Goal: Communication & Community: Connect with others

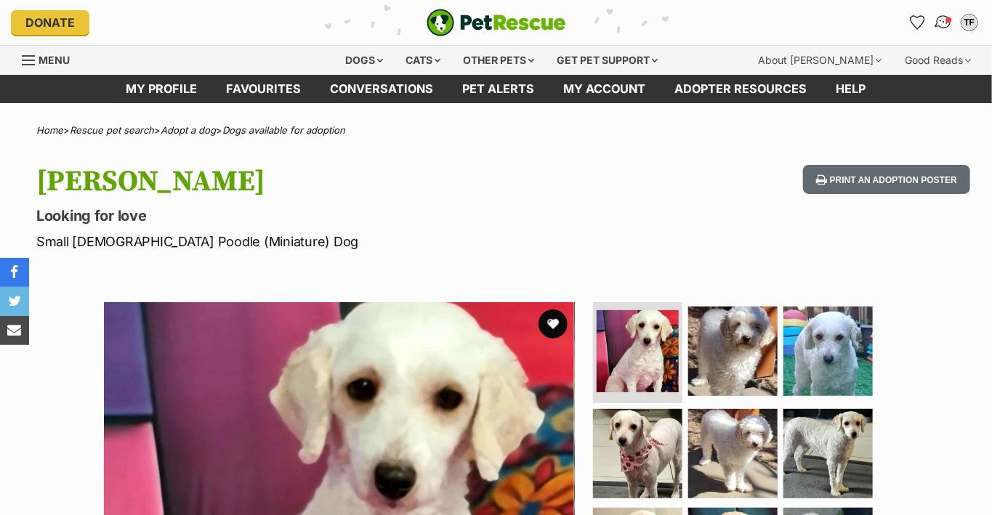
click at [941, 20] on img "Conversations" at bounding box center [944, 22] width 20 height 19
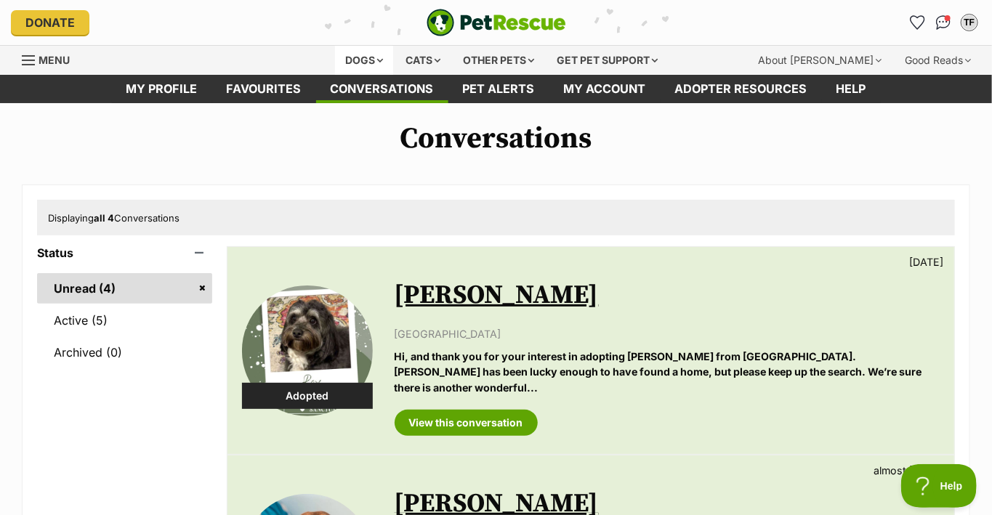
click at [363, 57] on div "Dogs" at bounding box center [364, 60] width 58 height 29
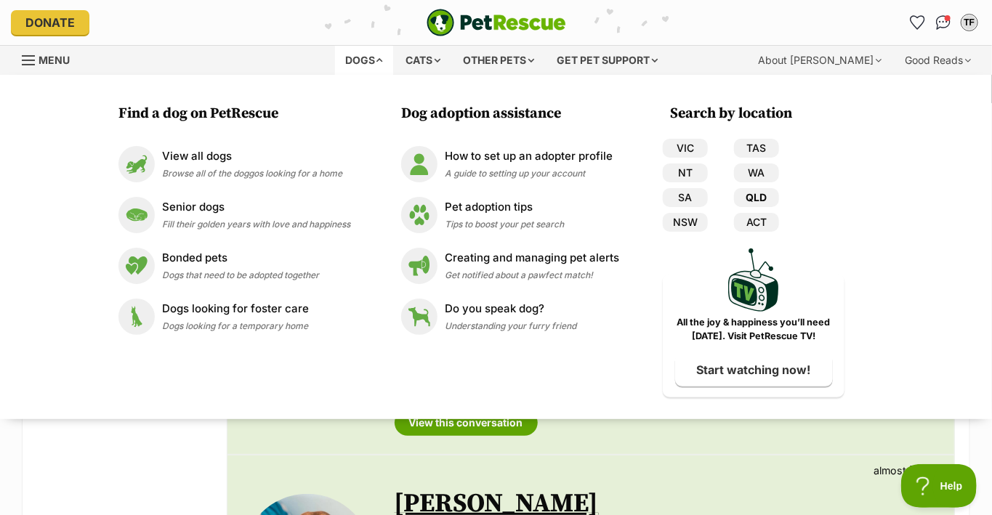
click at [749, 197] on link "QLD" at bounding box center [756, 197] width 45 height 19
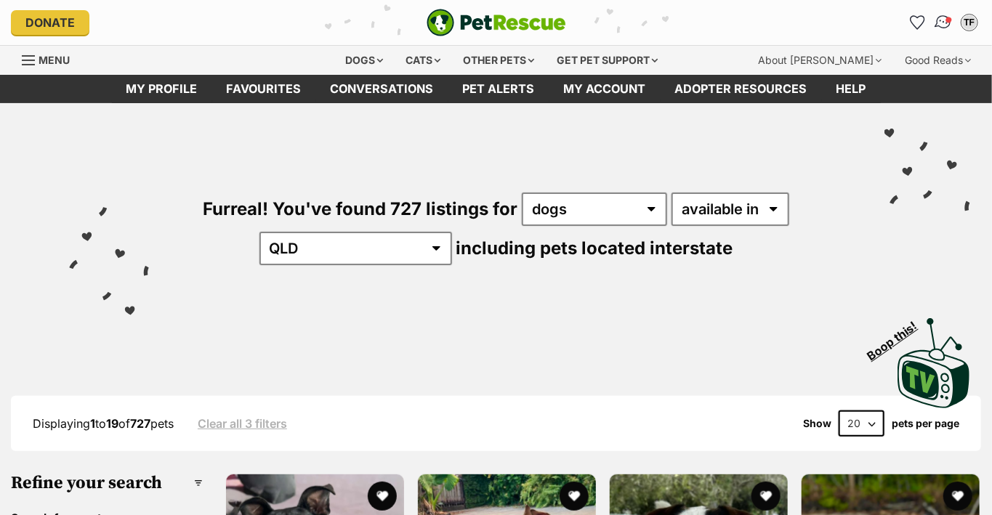
click at [942, 23] on img "Conversations" at bounding box center [944, 22] width 20 height 19
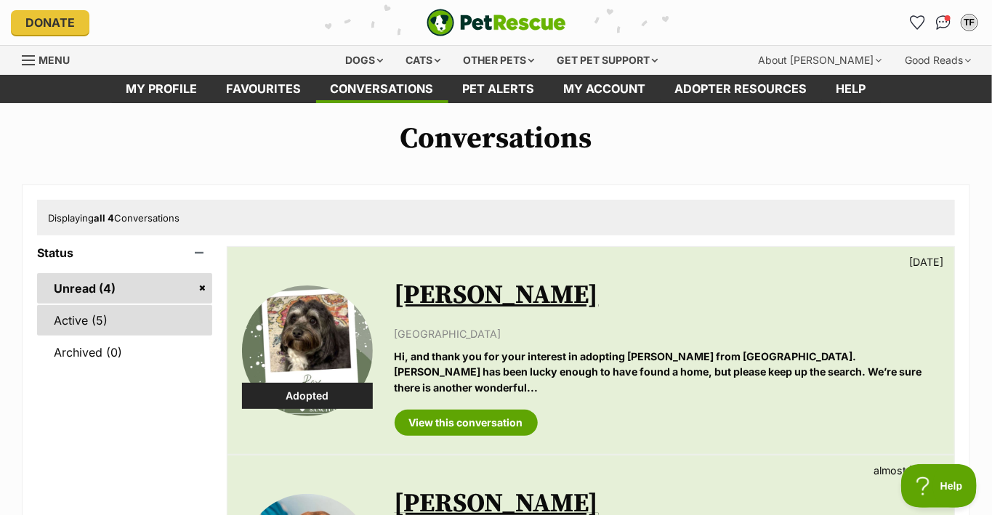
click at [76, 318] on link "Active (5)" at bounding box center [124, 320] width 175 height 31
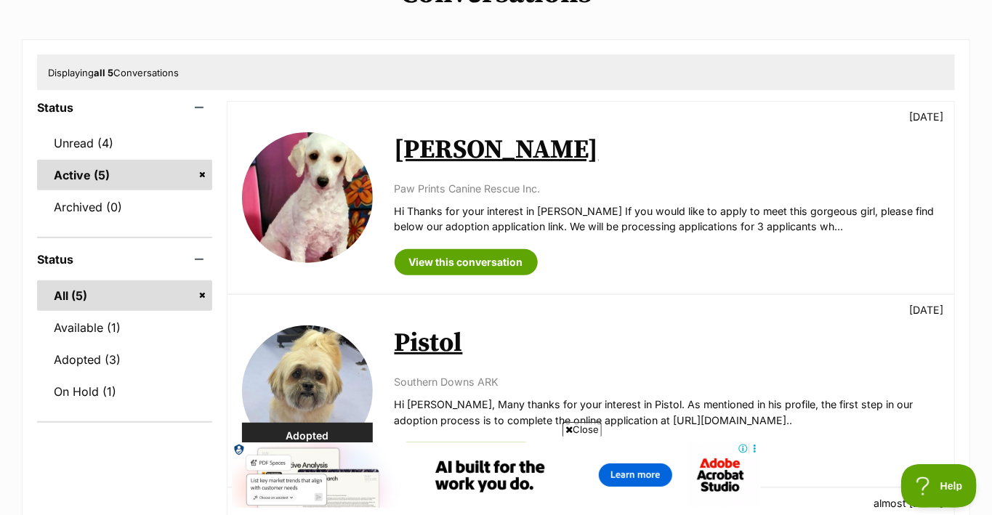
click at [321, 210] on img at bounding box center [307, 197] width 131 height 131
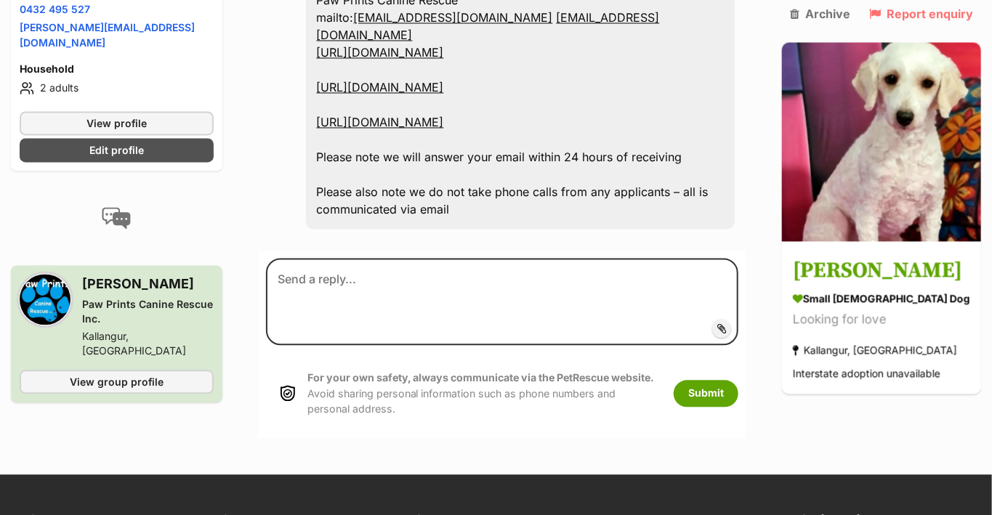
scroll to position [1229, 0]
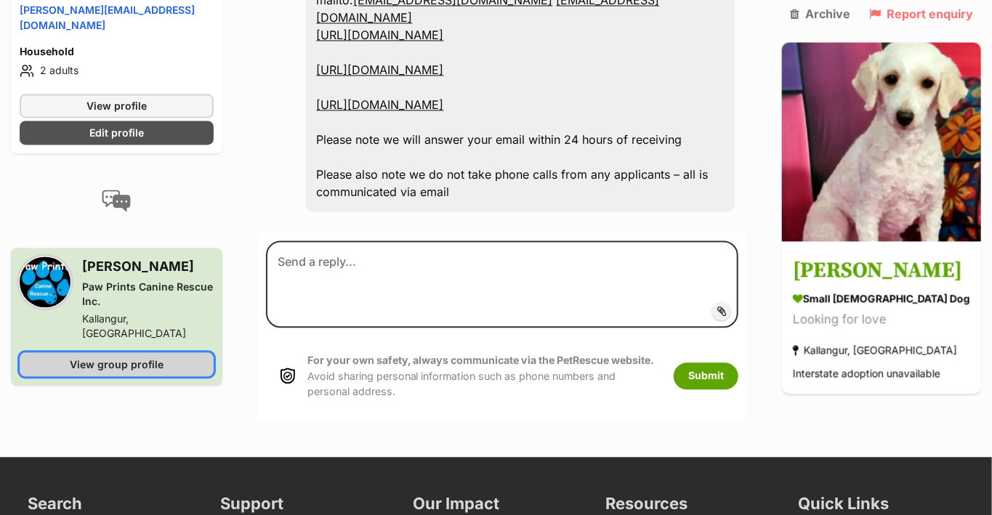
click at [118, 356] on span "View group profile" at bounding box center [117, 363] width 94 height 15
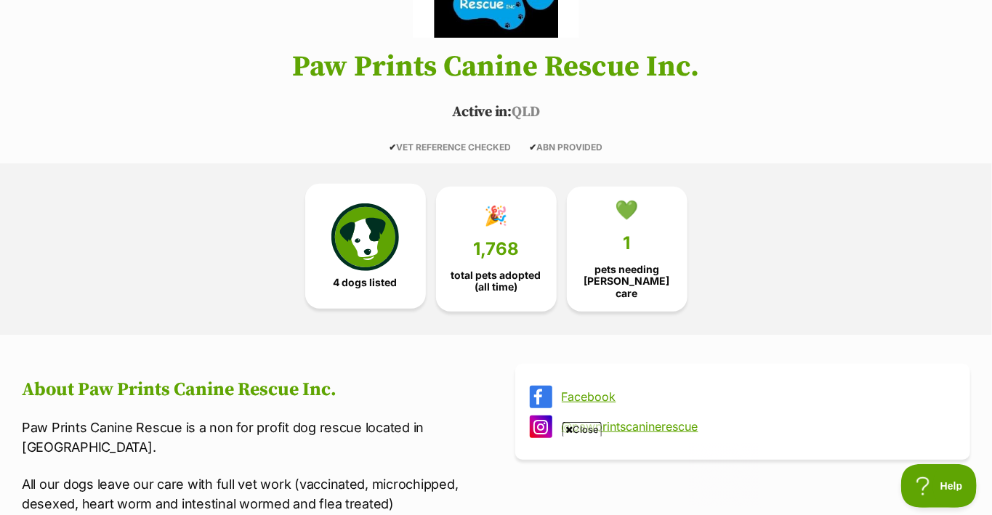
click at [363, 251] on img at bounding box center [364, 237] width 67 height 67
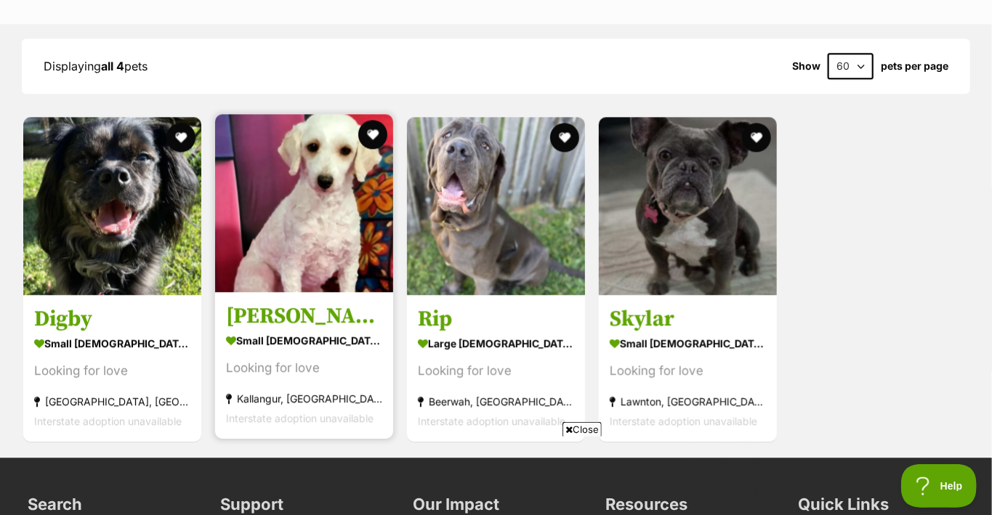
scroll to position [1404, 0]
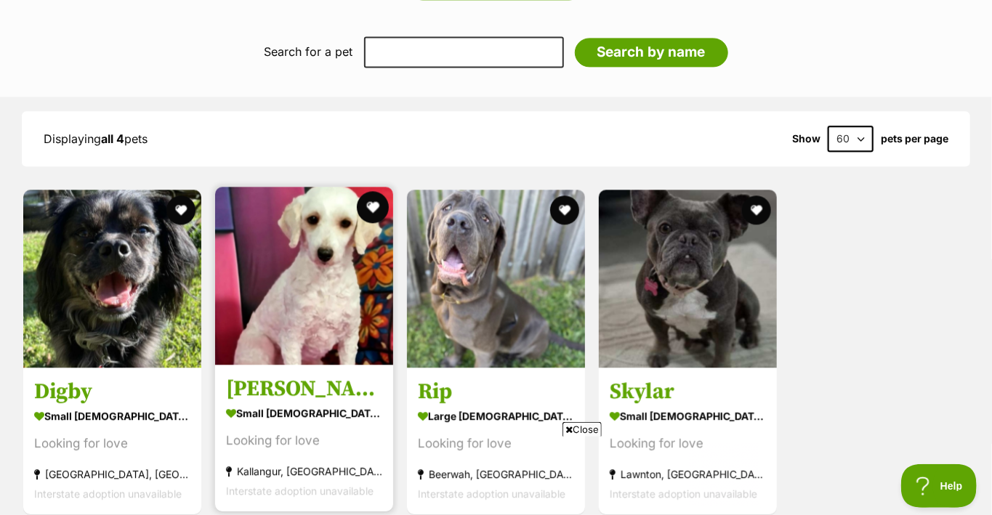
click at [371, 196] on button "favourite" at bounding box center [373, 207] width 32 height 32
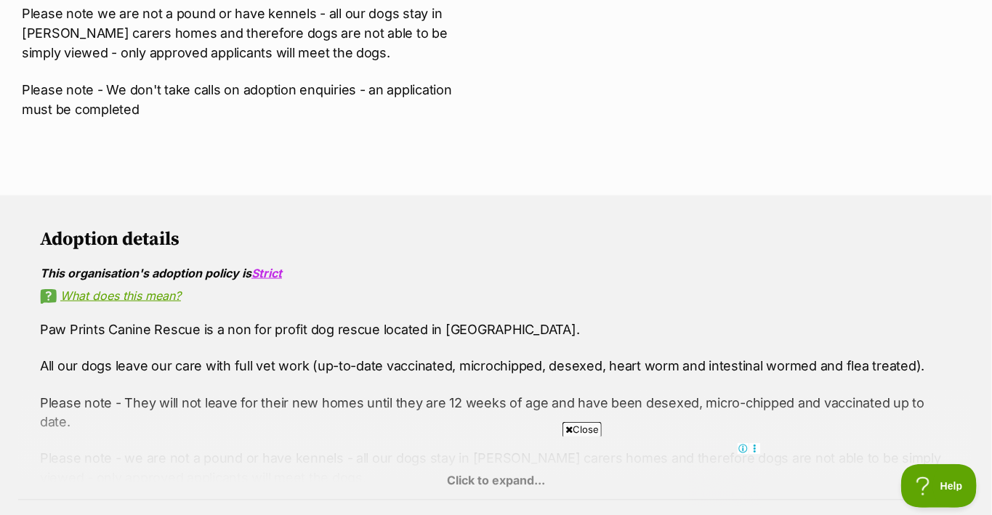
scroll to position [749, 0]
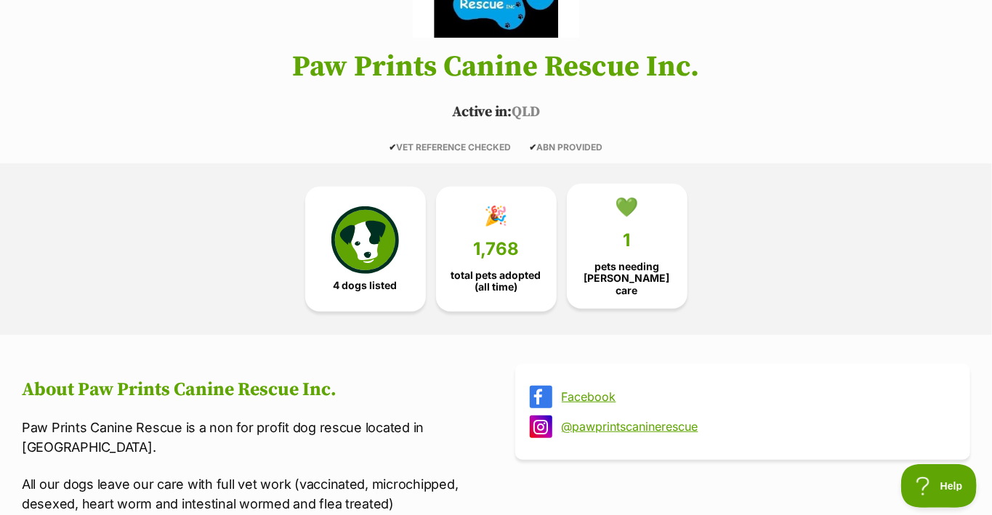
click at [627, 239] on span "1" at bounding box center [627, 240] width 7 height 20
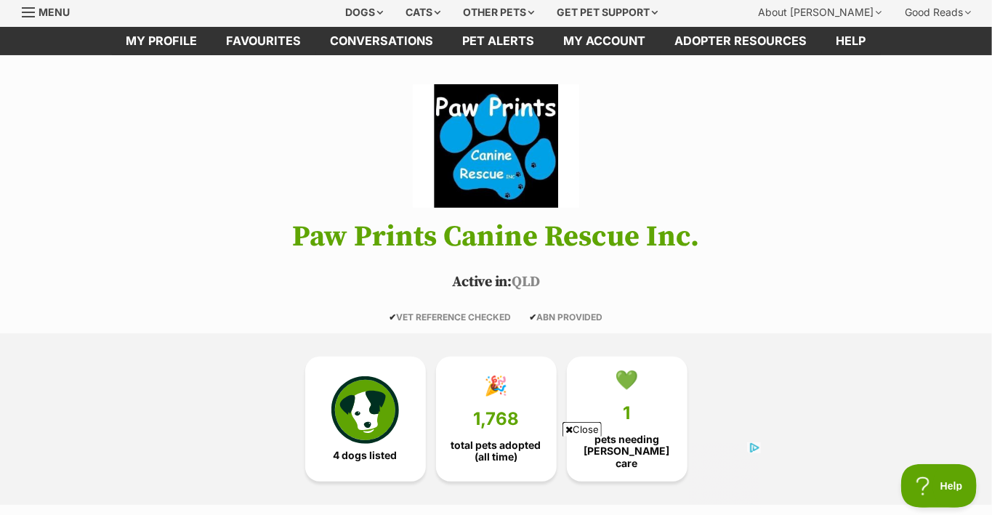
scroll to position [73, 0]
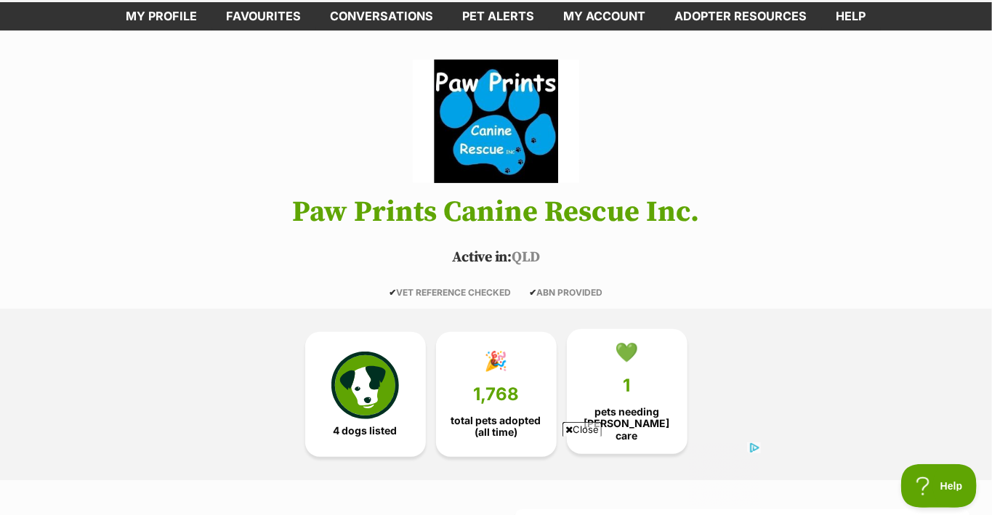
click at [620, 417] on span "pets needing [PERSON_NAME] care" at bounding box center [627, 423] width 96 height 35
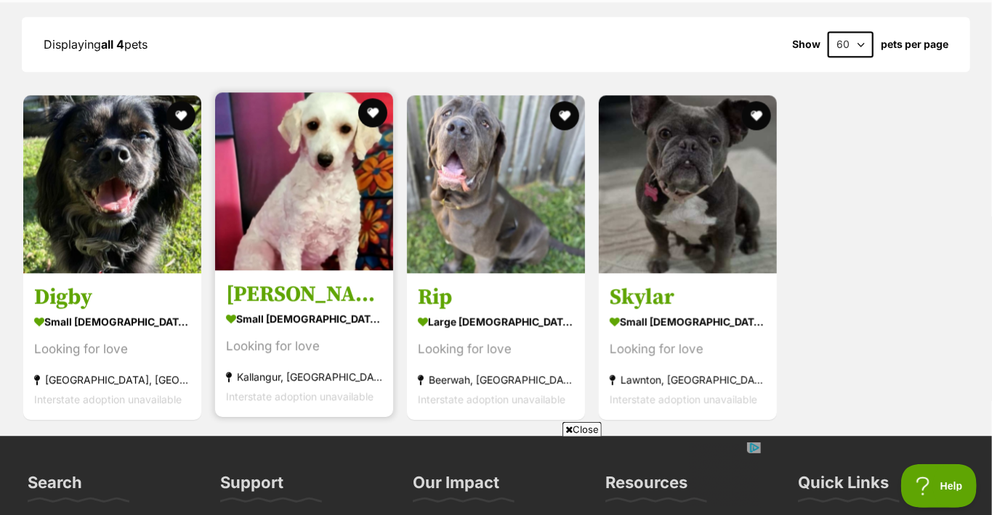
scroll to position [1331, 0]
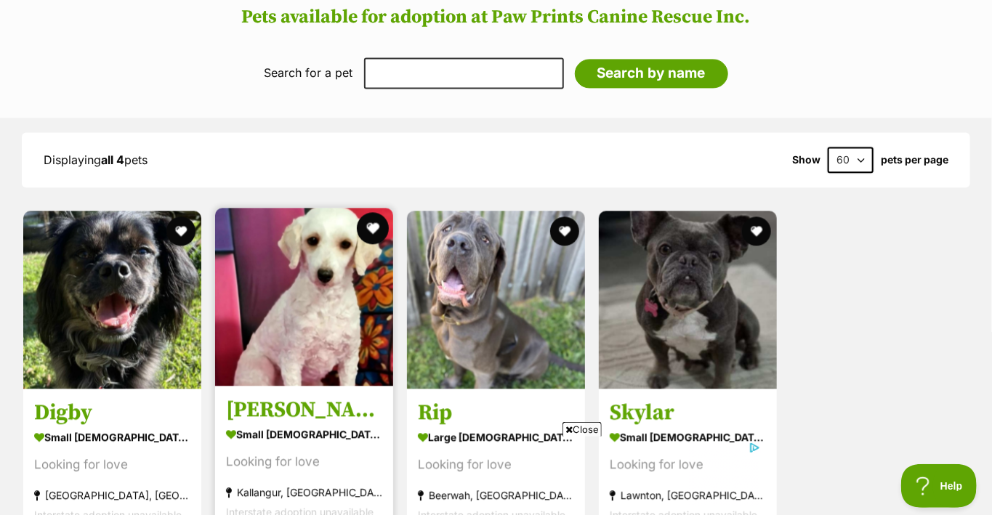
click at [374, 220] on button "favourite" at bounding box center [373, 228] width 32 height 32
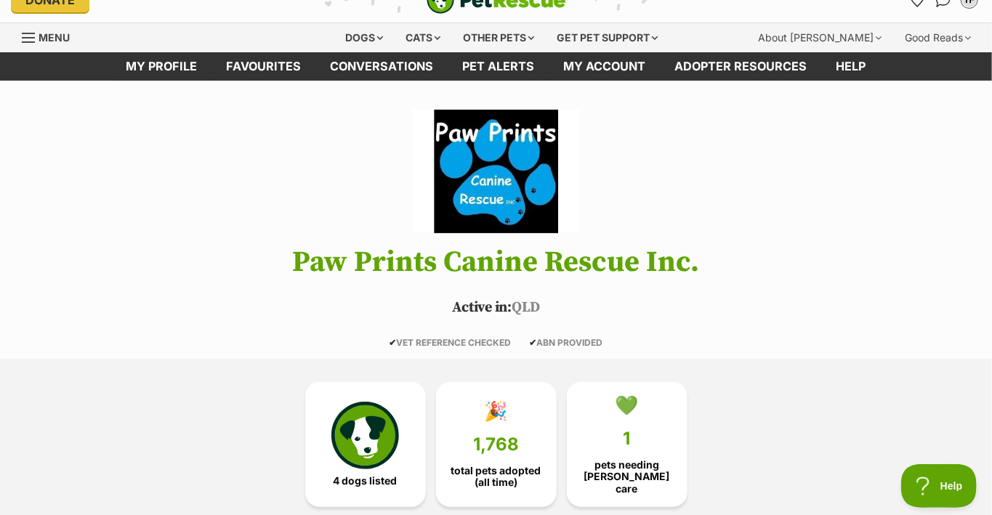
scroll to position [0, 0]
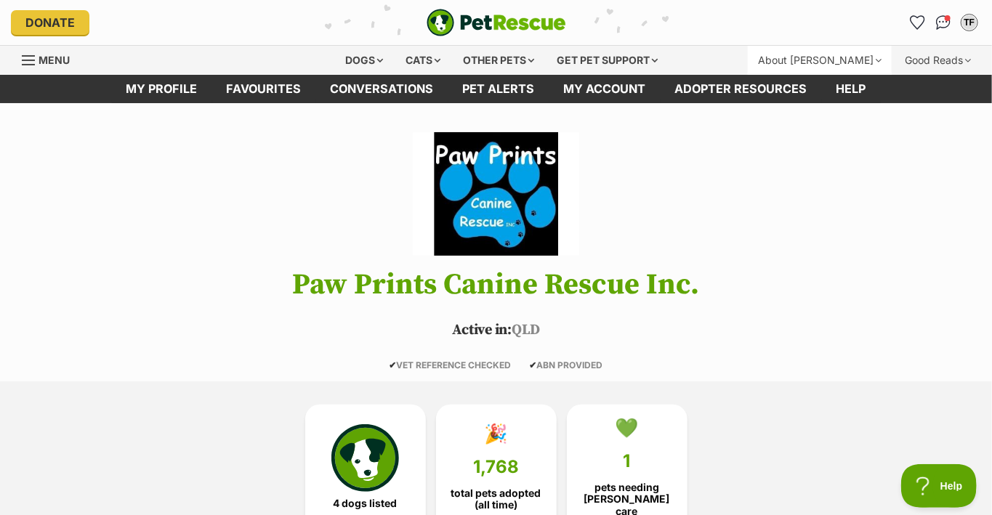
click at [874, 58] on div "About [PERSON_NAME]" at bounding box center [820, 60] width 144 height 29
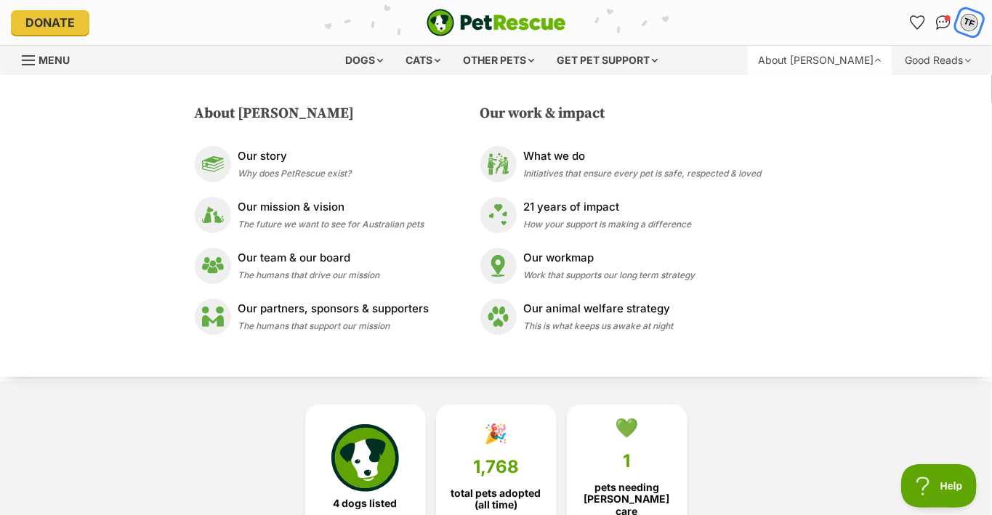
click at [973, 20] on div "TF" at bounding box center [969, 22] width 19 height 19
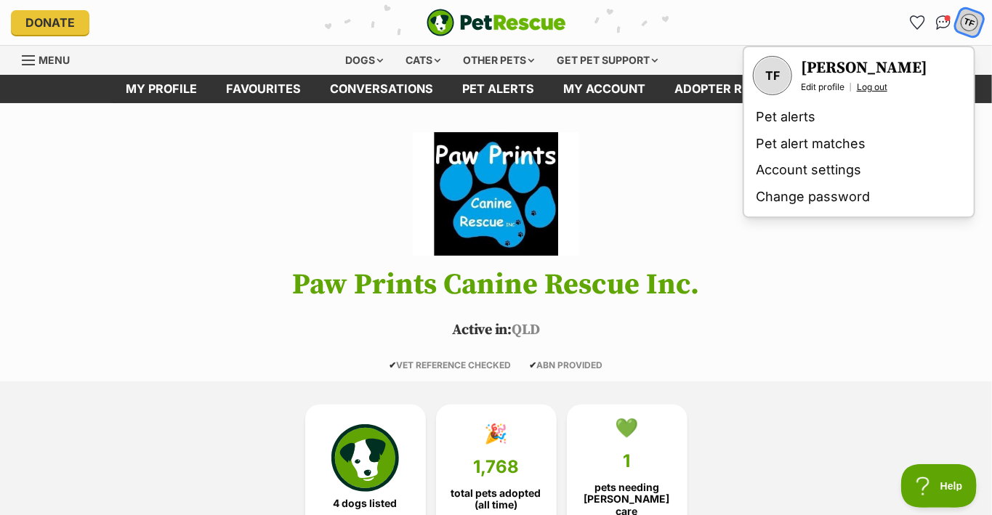
click at [862, 85] on link "Log out" at bounding box center [872, 87] width 31 height 12
